Goal: Information Seeking & Learning: Learn about a topic

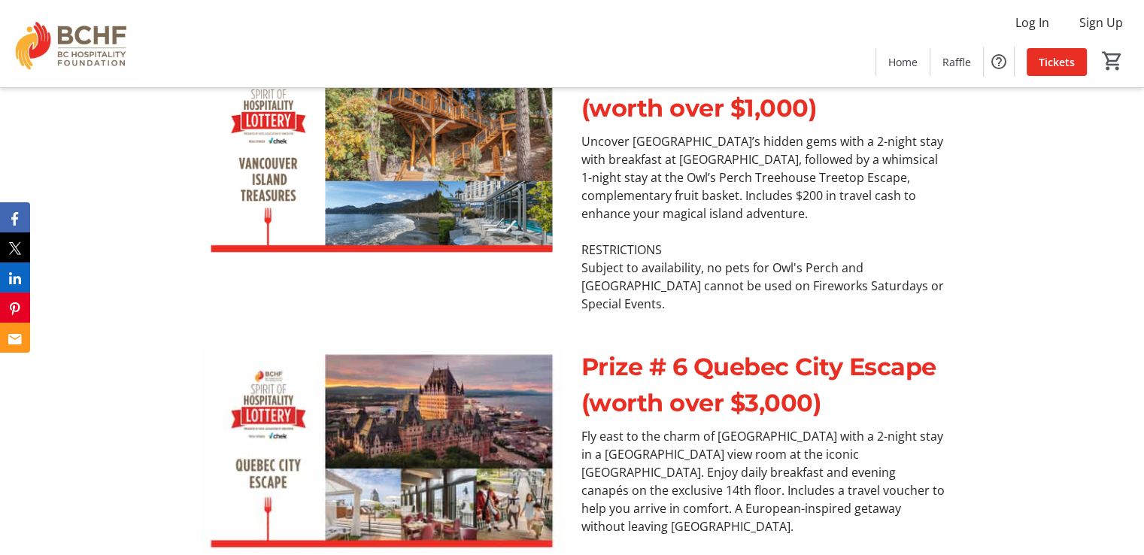
scroll to position [3246, 0]
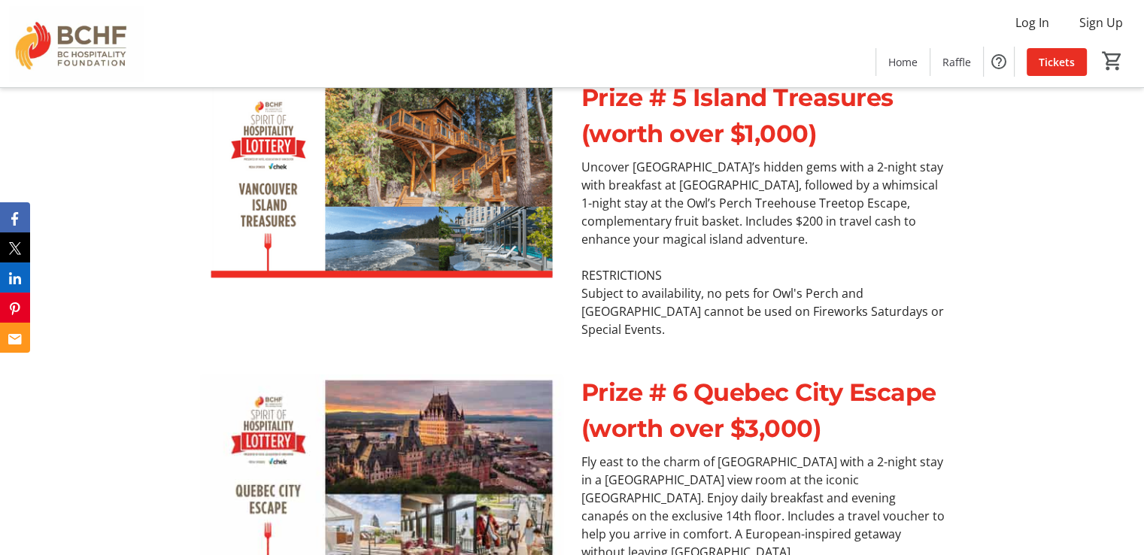
click at [461, 375] on img at bounding box center [381, 477] width 363 height 205
click at [701, 375] on p "Prize # 6 Quebec City Escape (worth over $3,000)" at bounding box center [762, 411] width 363 height 72
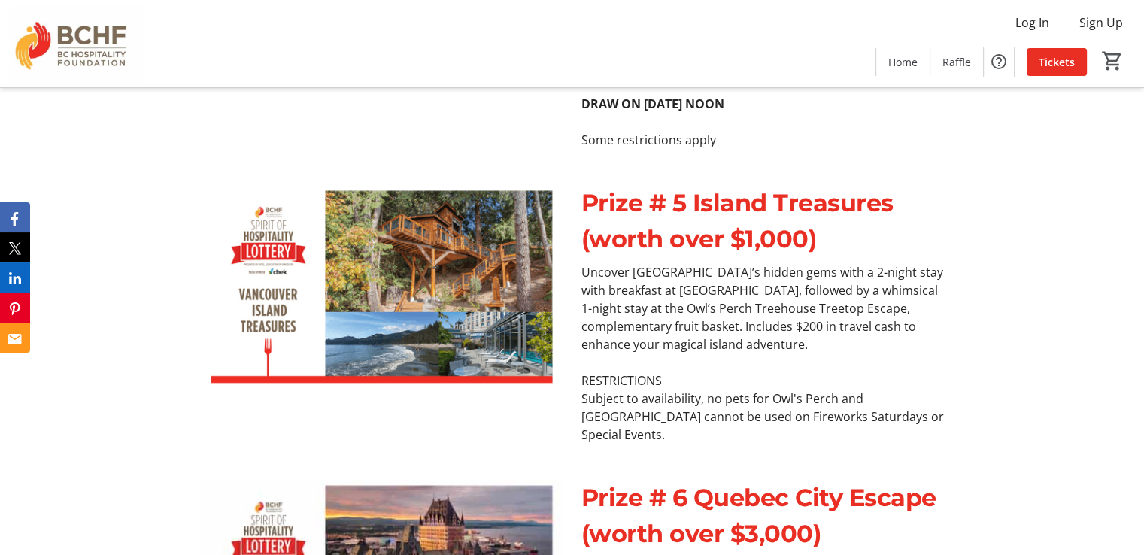
scroll to position [3321, 0]
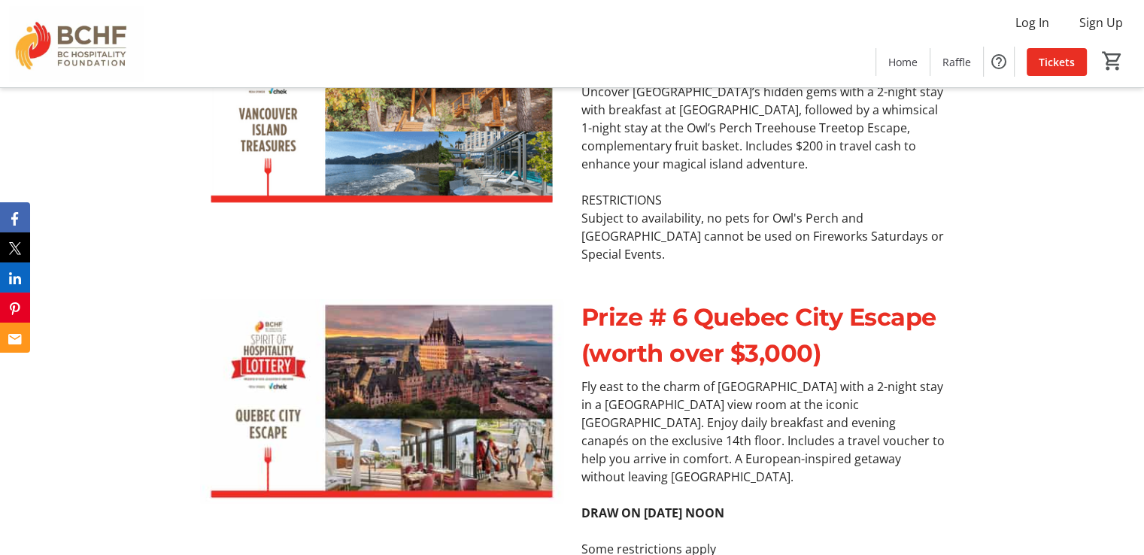
click at [431, 299] on img at bounding box center [381, 401] width 363 height 205
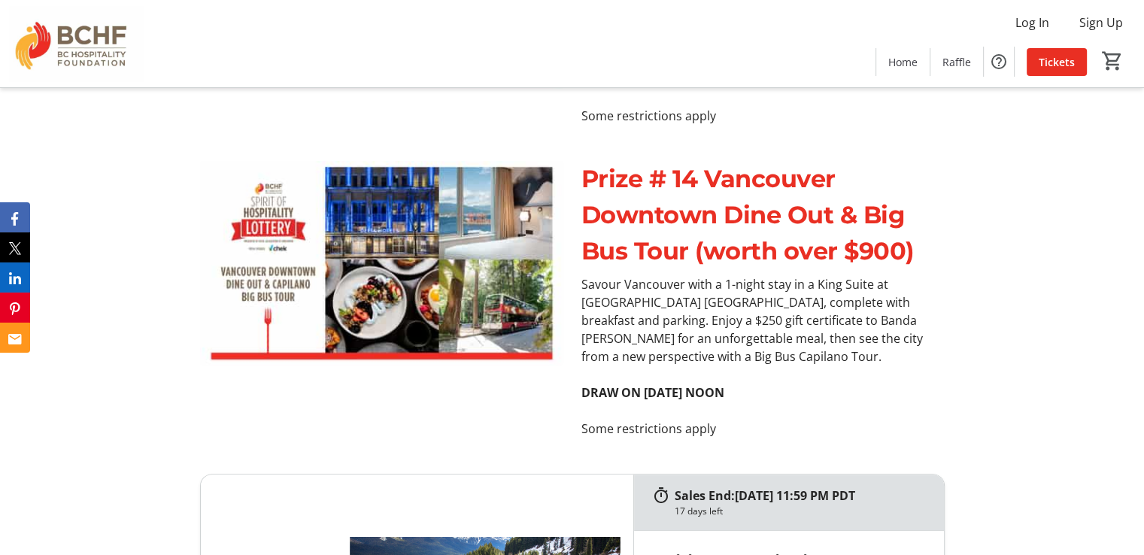
scroll to position [6480, 0]
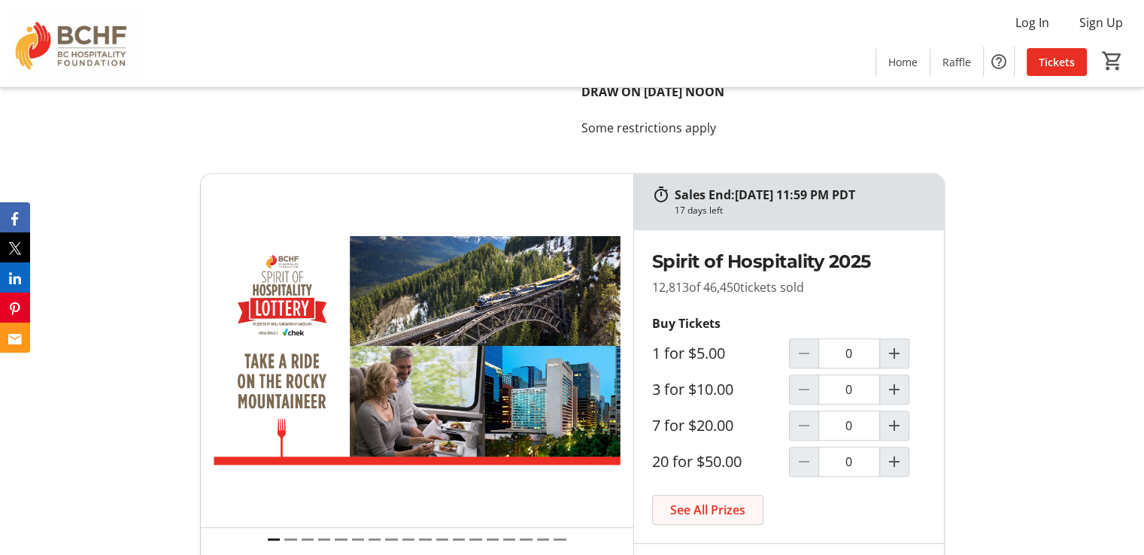
click at [708, 501] on span "See All Prizes" at bounding box center [707, 510] width 75 height 18
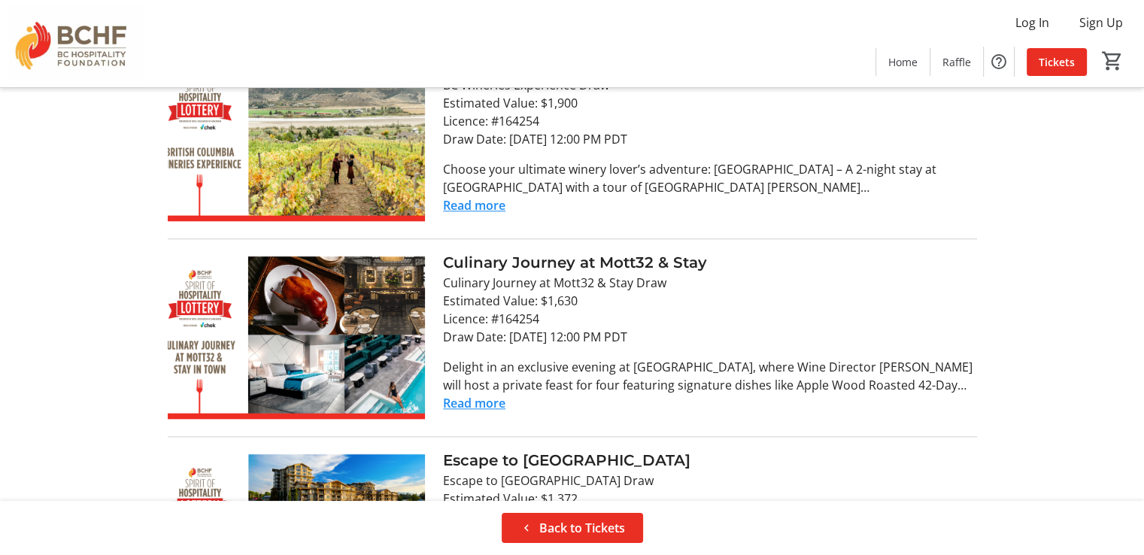
scroll to position [1429, 0]
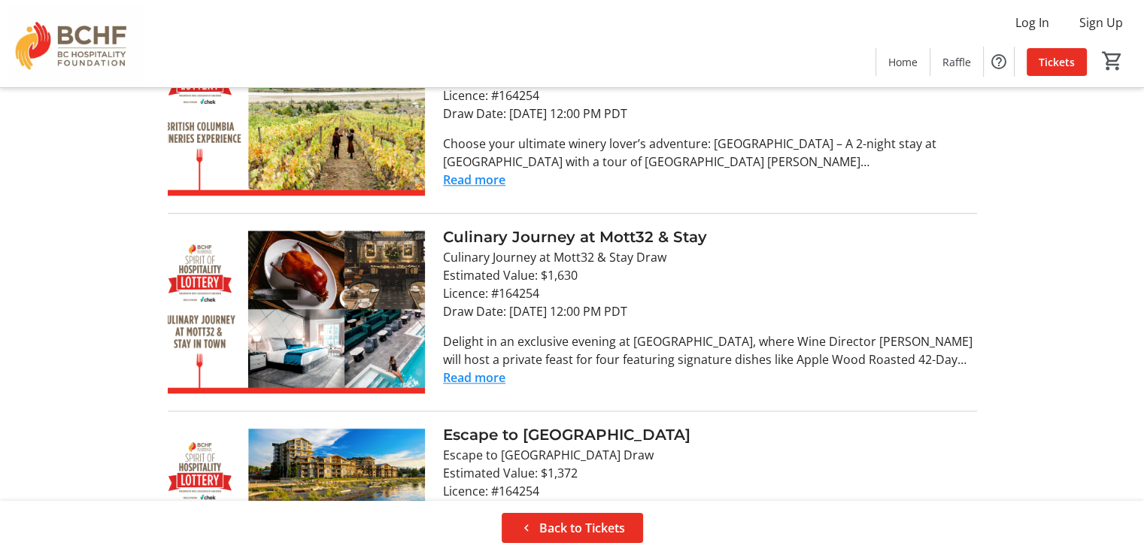
click at [482, 369] on button "Read more" at bounding box center [474, 378] width 62 height 18
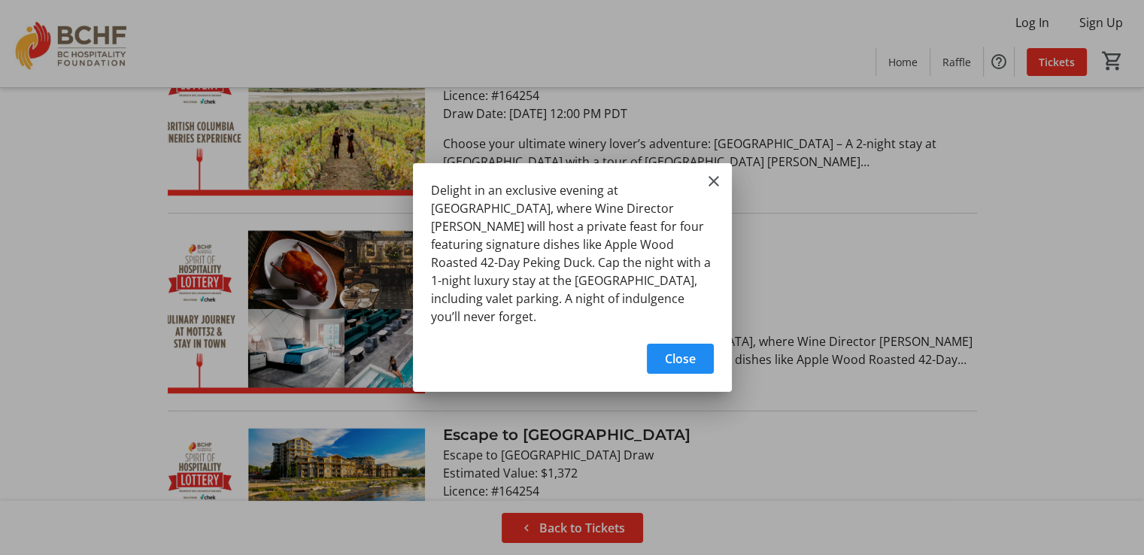
scroll to position [0, 0]
click at [711, 190] on mat-icon "Close" at bounding box center [714, 181] width 18 height 18
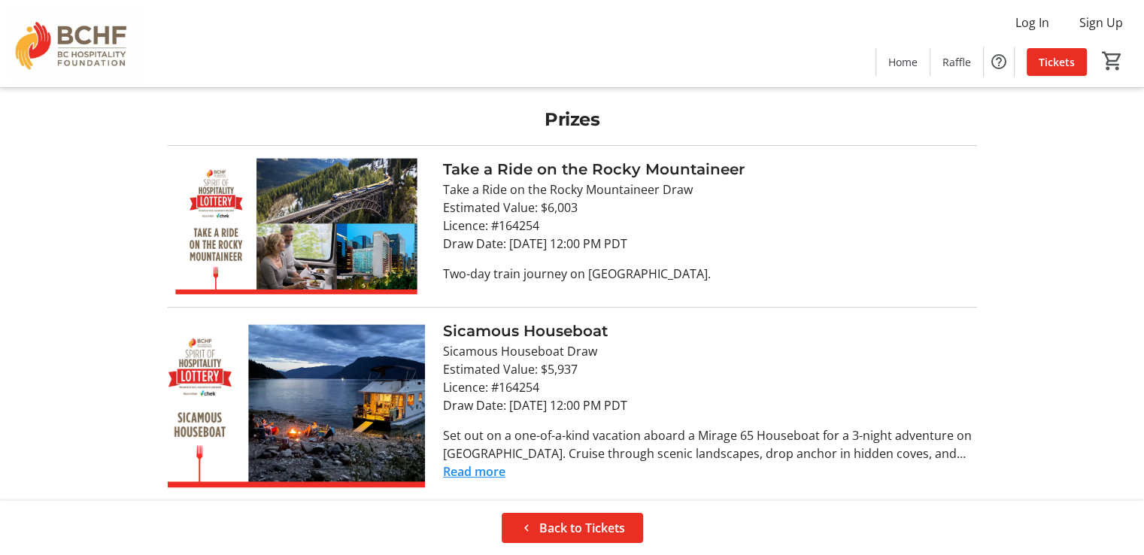
scroll to position [1429, 0]
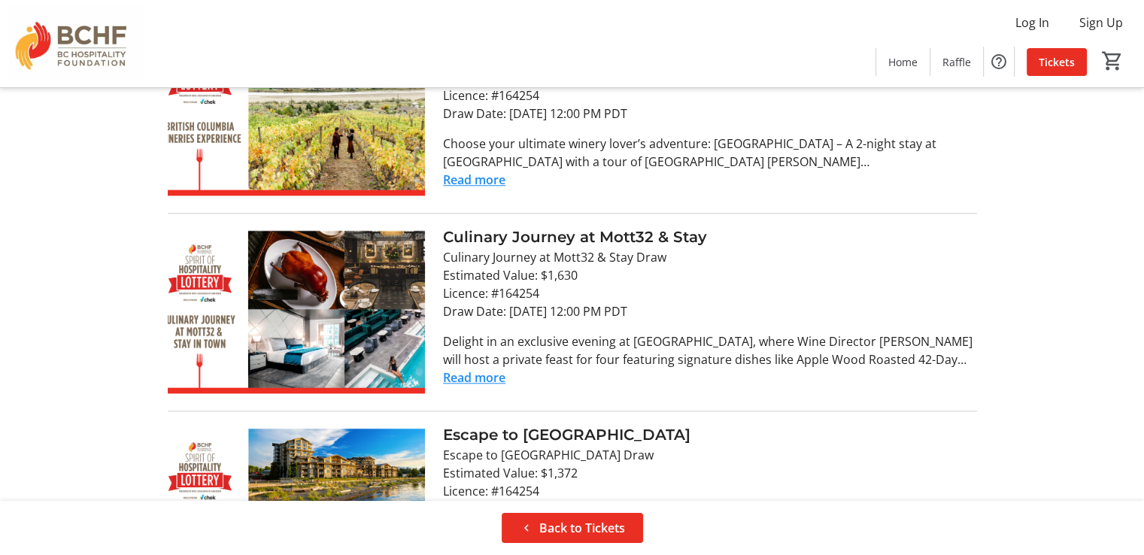
click at [487, 369] on button "Read more" at bounding box center [474, 378] width 62 height 18
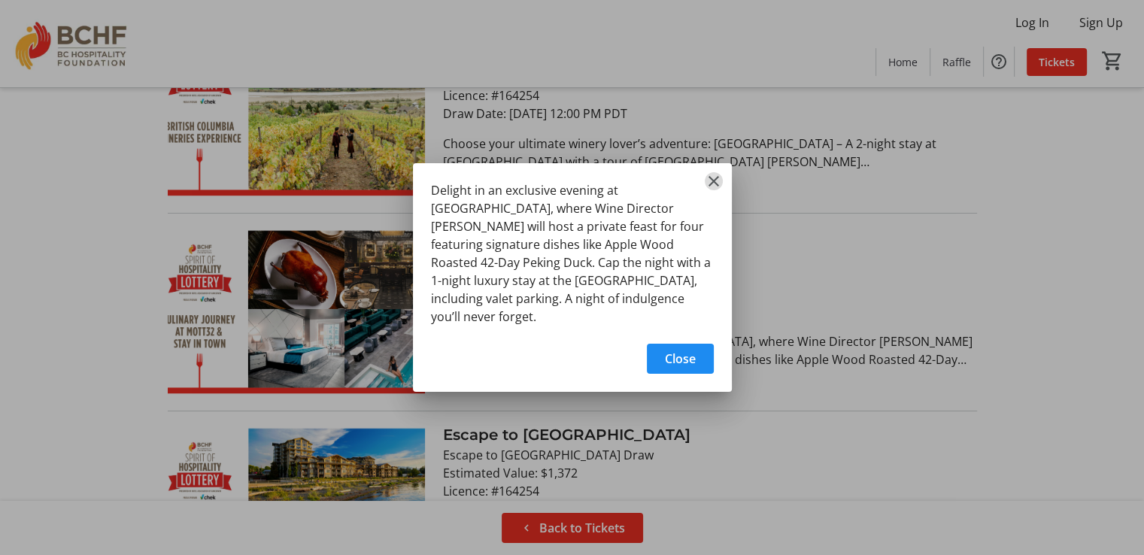
click at [714, 190] on mat-icon "Close" at bounding box center [714, 181] width 18 height 18
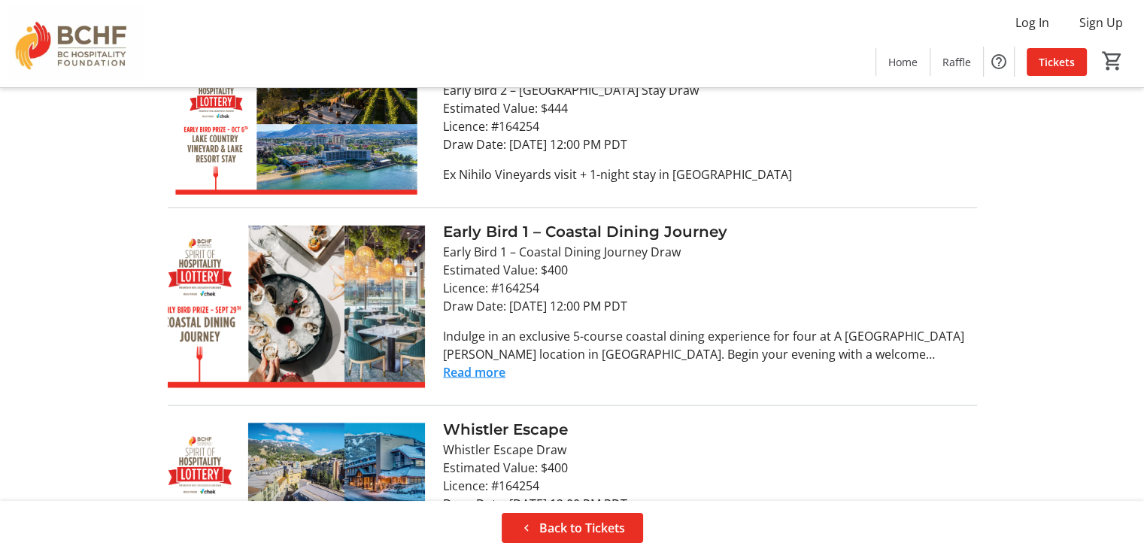
scroll to position [2933, 0]
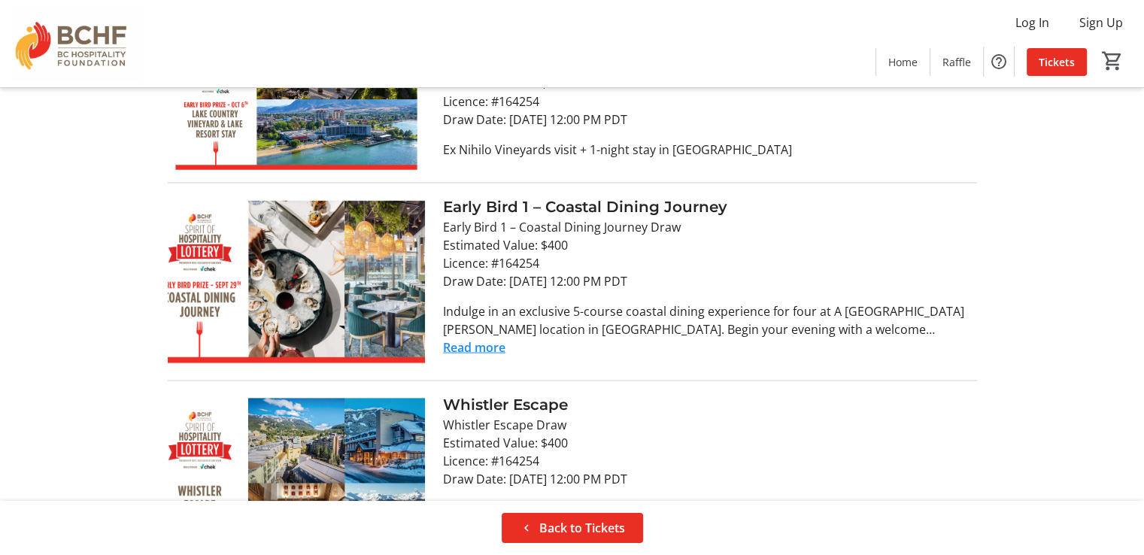
click at [481, 338] on button "Read more" at bounding box center [474, 347] width 62 height 18
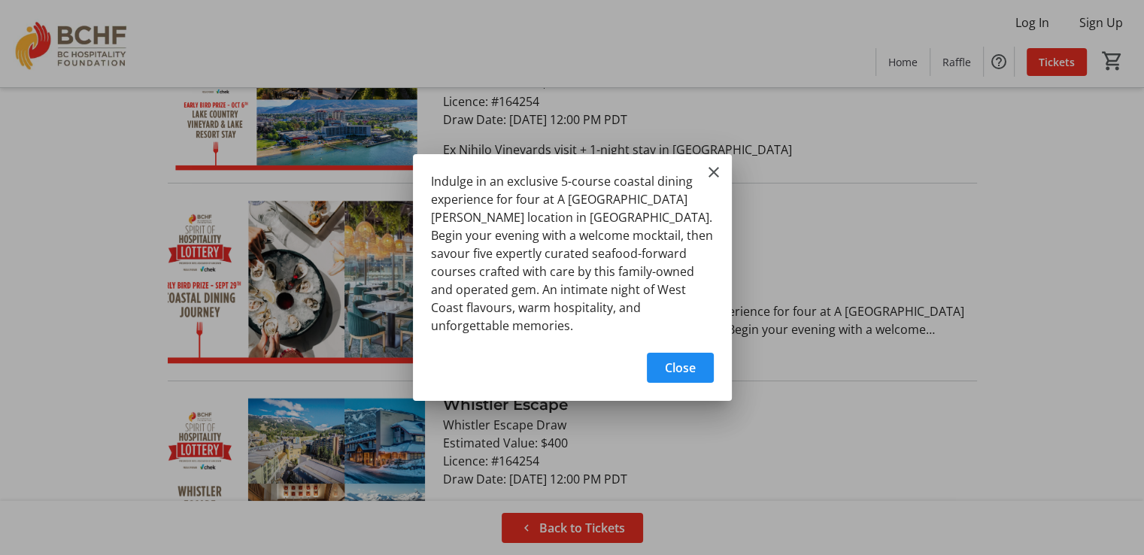
scroll to position [0, 0]
click at [710, 178] on mat-icon "Close" at bounding box center [714, 172] width 18 height 18
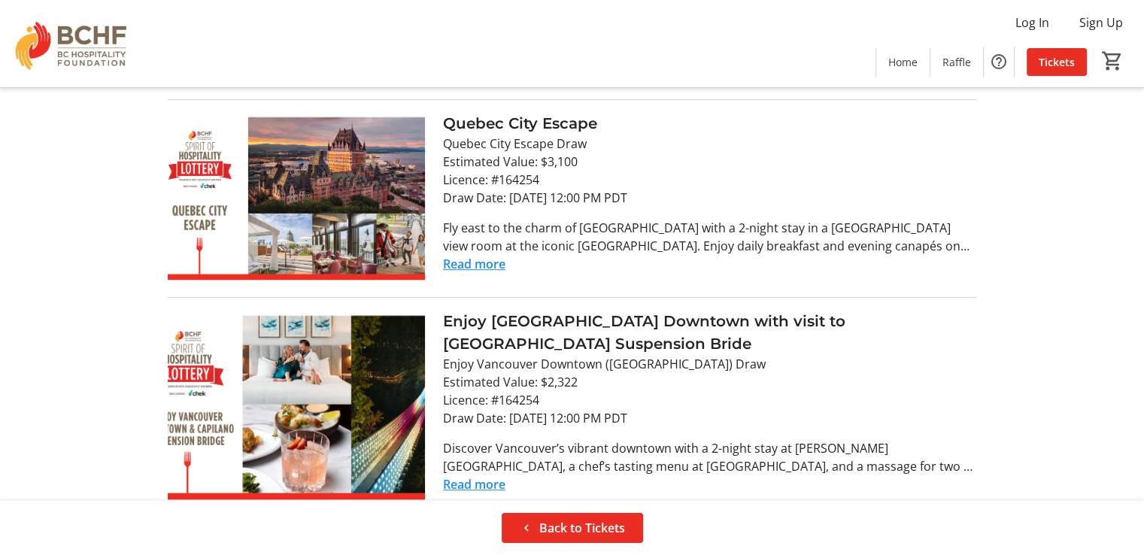
scroll to position [642, 0]
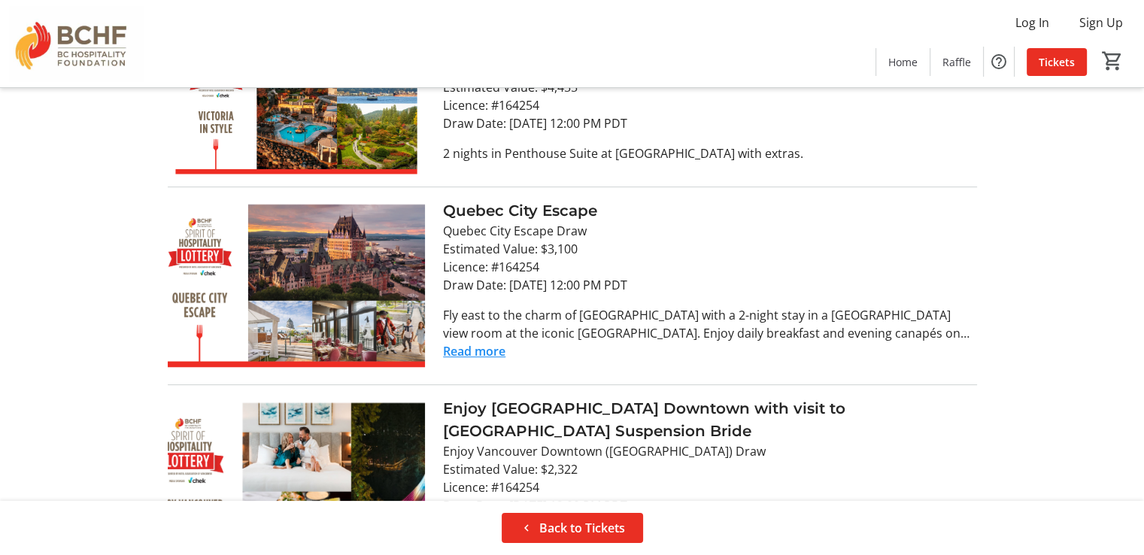
click at [480, 353] on button "Read more" at bounding box center [474, 351] width 62 height 18
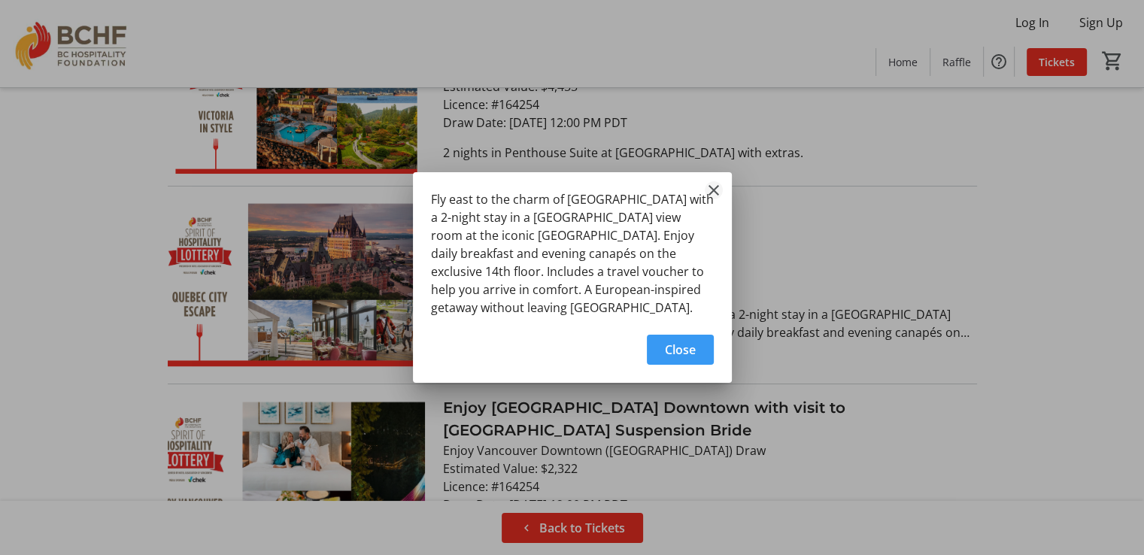
click at [712, 187] on mat-icon "Close" at bounding box center [714, 190] width 18 height 18
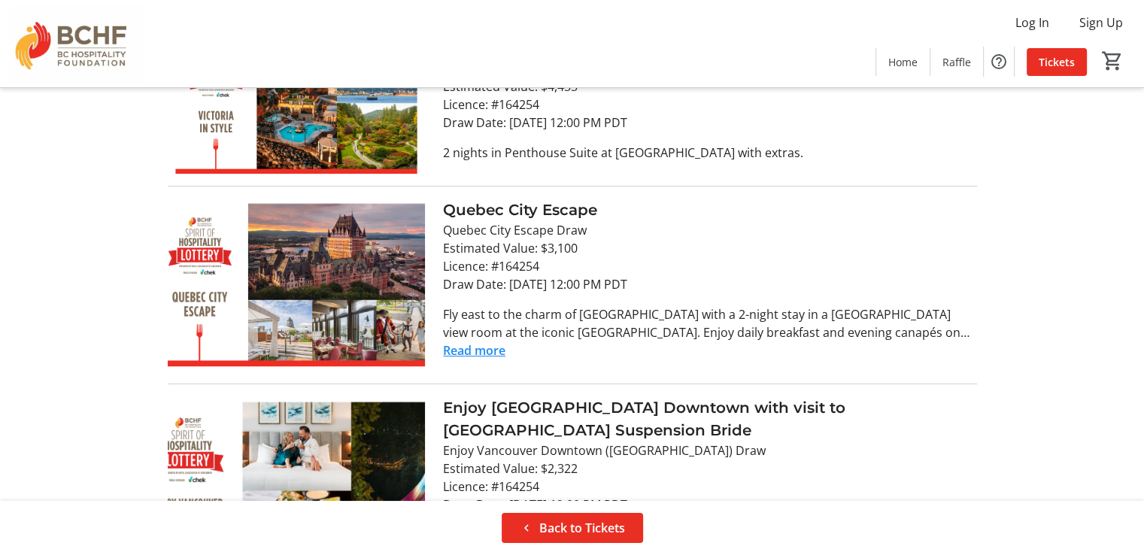
scroll to position [642, 0]
click at [491, 350] on button "Read more" at bounding box center [474, 351] width 62 height 18
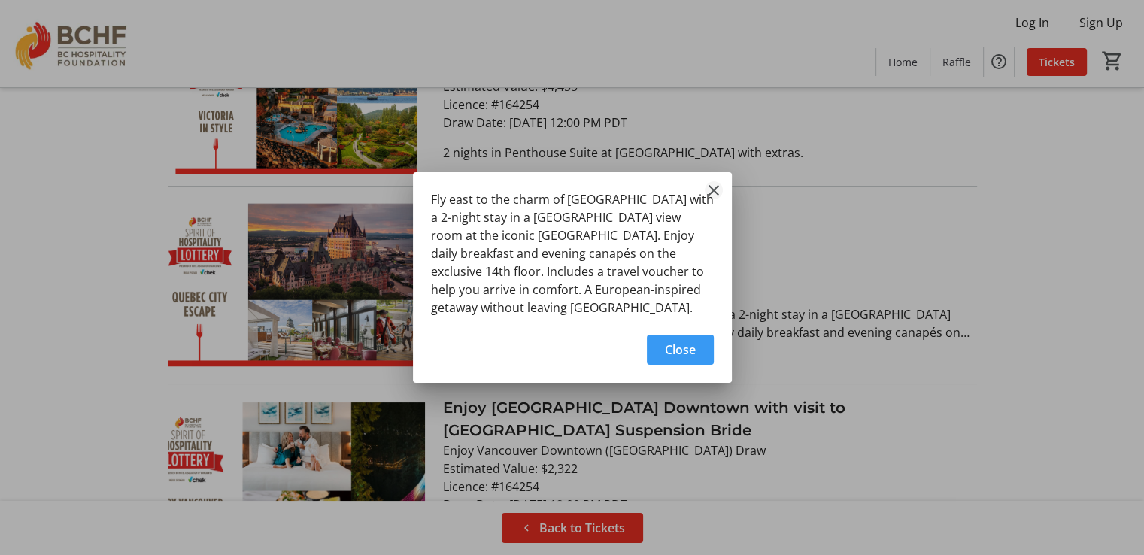
click at [711, 186] on mat-icon "Close" at bounding box center [714, 190] width 18 height 18
